Goal: Find specific page/section: Find specific page/section

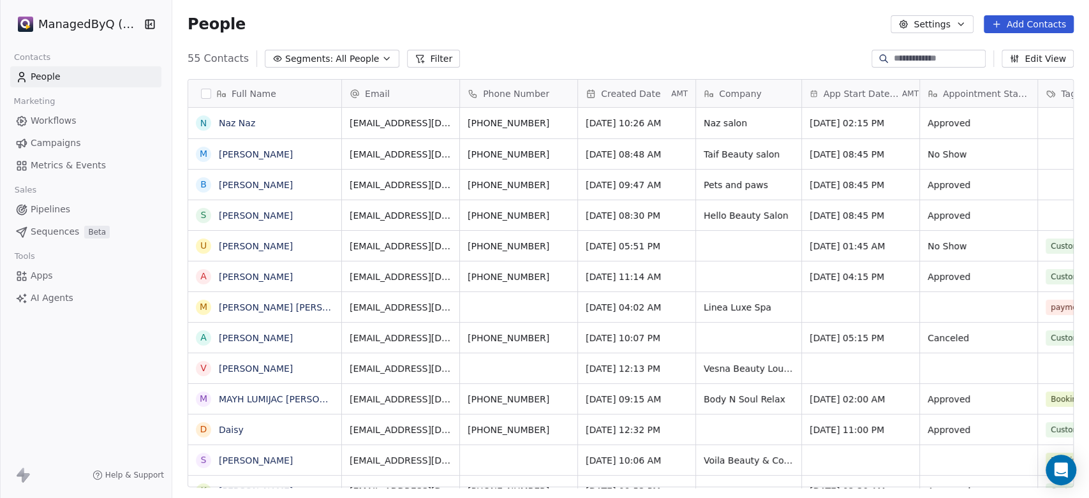
scroll to position [11, 11]
click at [75, 14] on html "ManagedByQ (FZE) Contacts People Marketing Workflows Campaigns Metrics & Events…" at bounding box center [544, 249] width 1089 height 498
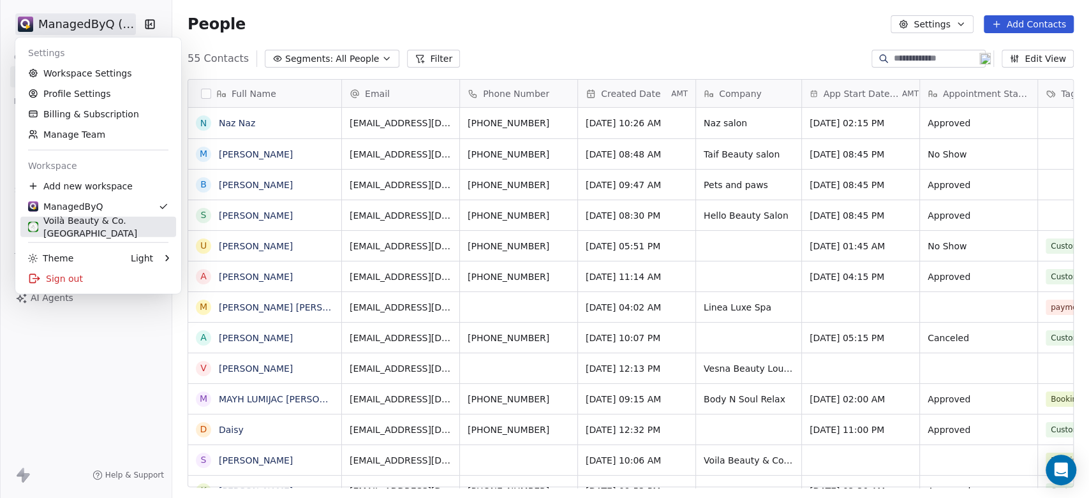
click at [61, 226] on div "Voilà Beauty & Co. [GEOGRAPHIC_DATA]" at bounding box center [98, 227] width 140 height 26
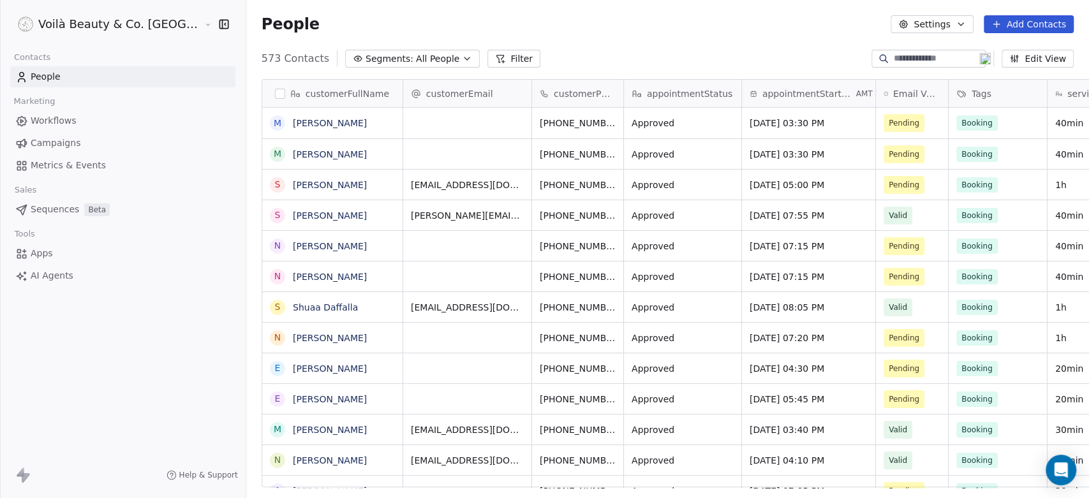
scroll to position [427, 888]
click at [51, 116] on span "Workflows" at bounding box center [54, 120] width 46 height 13
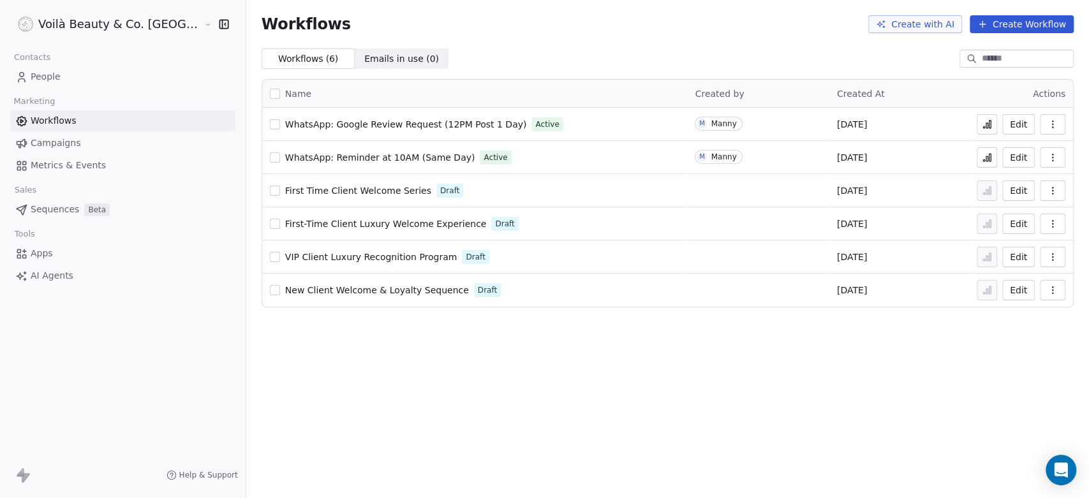
click at [348, 154] on span "WhatsApp: Reminder at 10AM (Same Day)" at bounding box center [380, 157] width 190 height 10
click at [285, 152] on span "WhatsApp: Reminder at 10AM (Same Day)" at bounding box center [380, 157] width 190 height 10
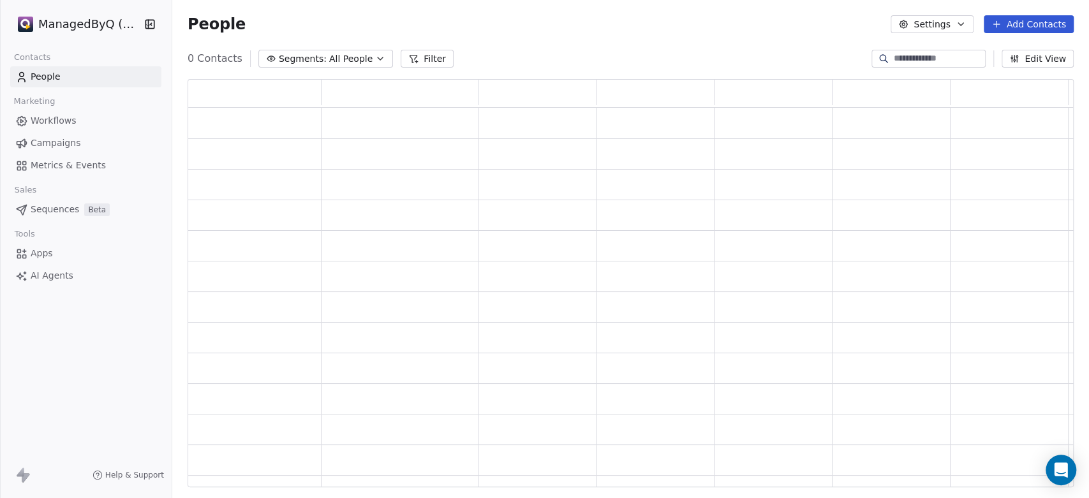
scroll to position [397, 875]
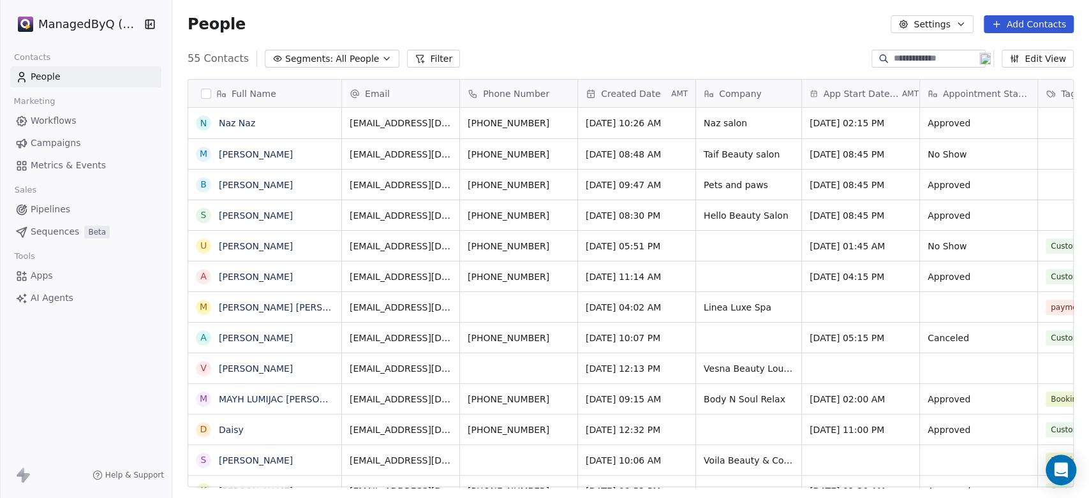
click at [56, 22] on html "ManagedByQ (FZE) Contacts People Marketing Workflows Campaigns Metrics & Events…" at bounding box center [544, 249] width 1089 height 498
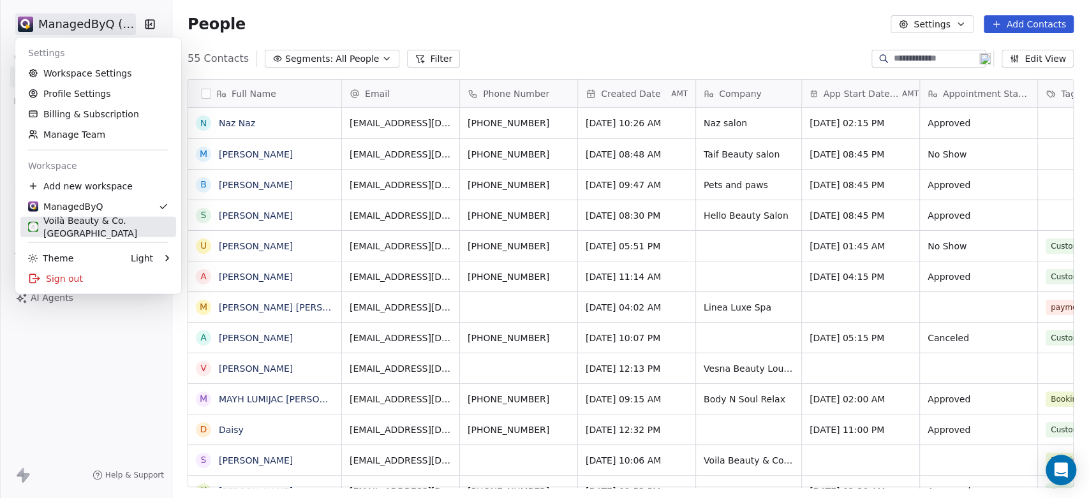
click at [80, 225] on div "Voilà Beauty & Co. [GEOGRAPHIC_DATA]" at bounding box center [98, 227] width 140 height 26
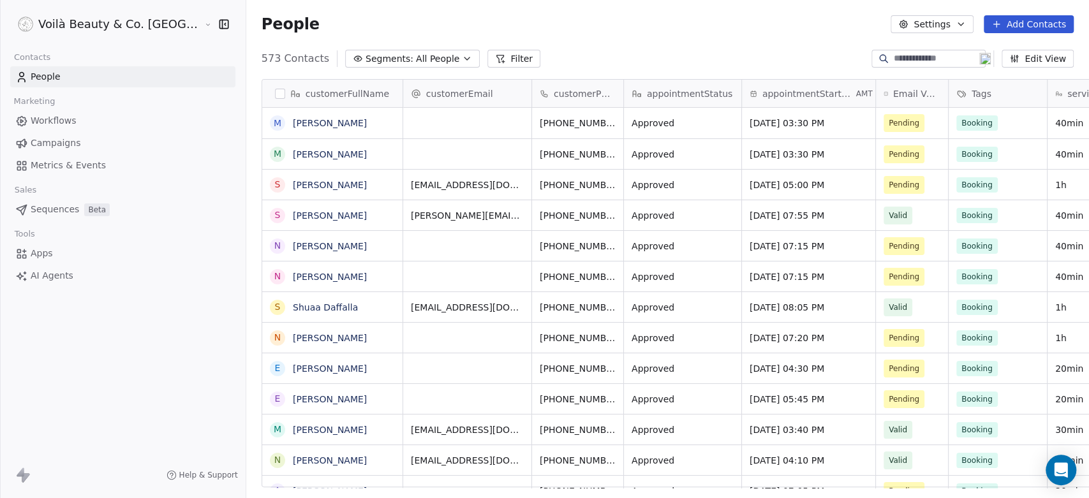
scroll to position [427, 888]
click at [61, 116] on span "Workflows" at bounding box center [54, 120] width 46 height 13
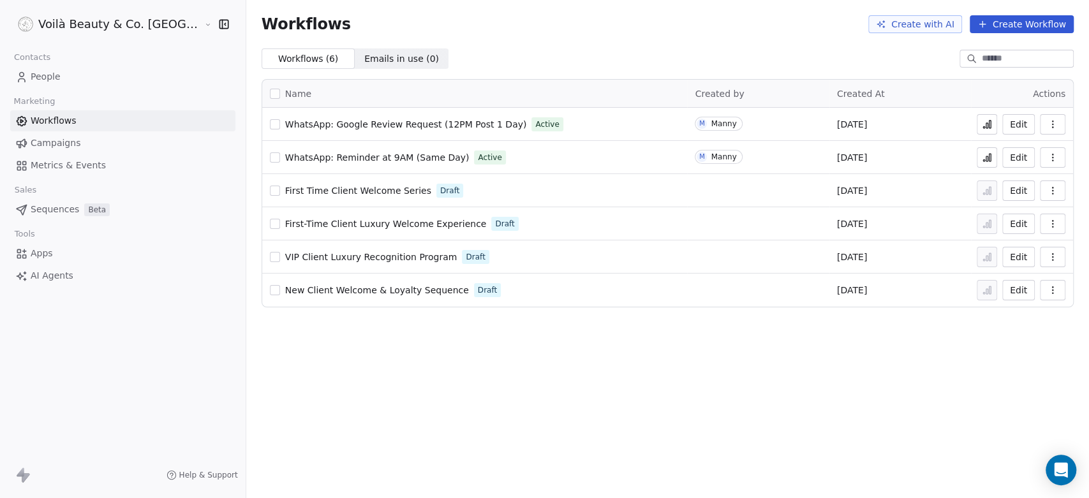
click at [986, 158] on icon at bounding box center [987, 157] width 10 height 10
